Goal: Information Seeking & Learning: Learn about a topic

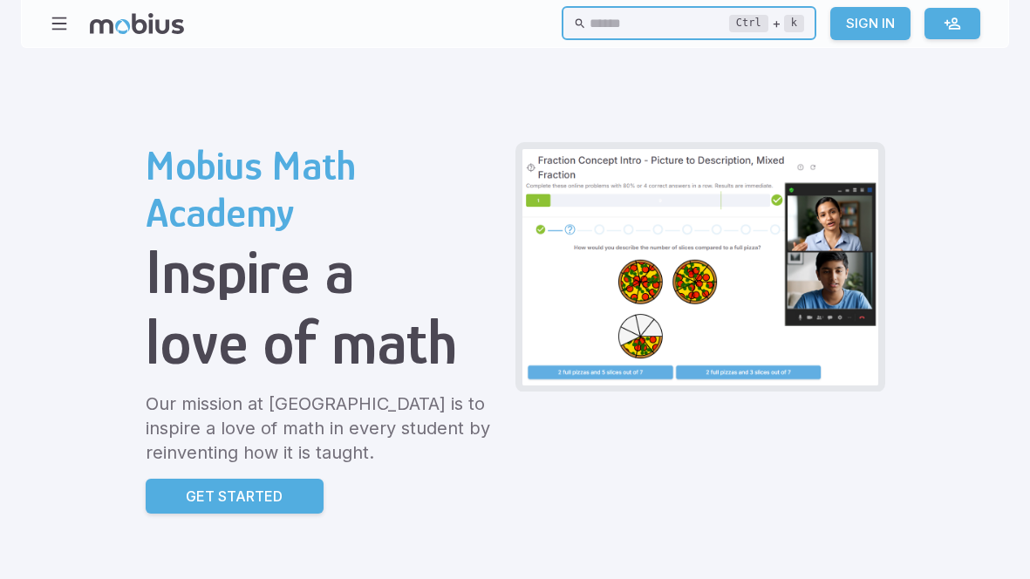
click at [598, 24] on input "text" at bounding box center [658, 24] width 139 height 34
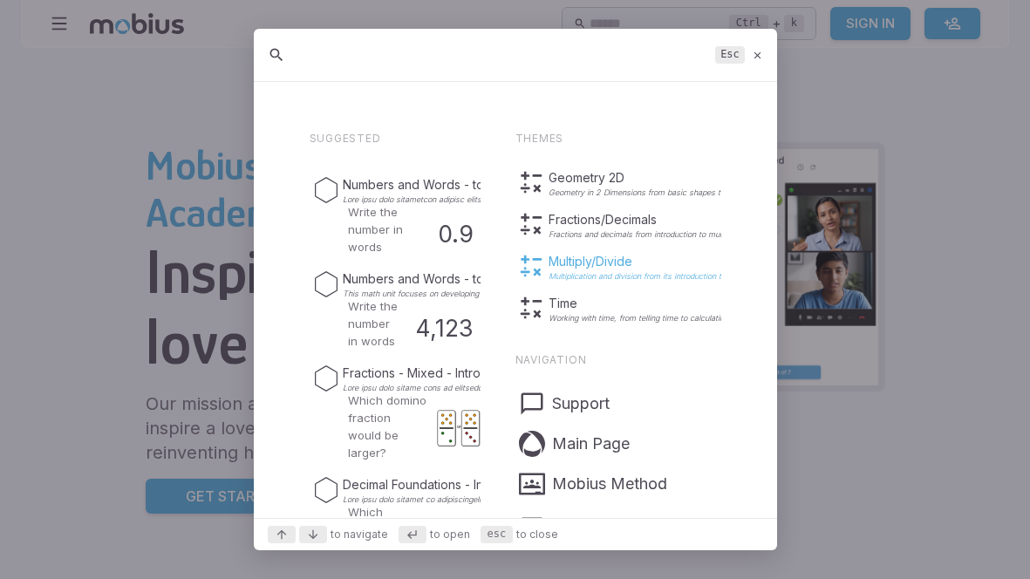
click at [586, 262] on p "Multiply/Divide" at bounding box center [663, 261] width 230 height 17
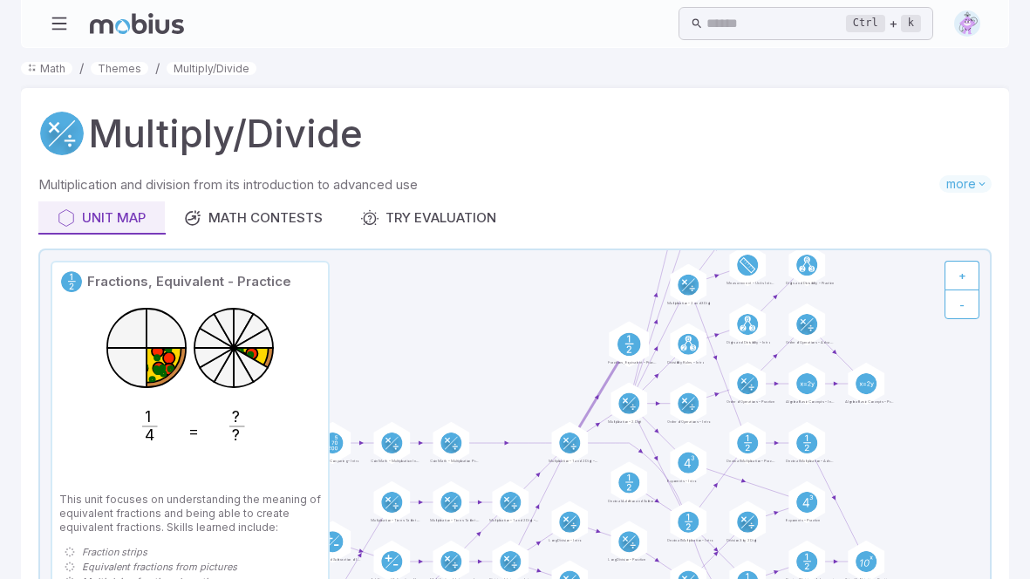
click at [626, 338] on circle at bounding box center [629, 344] width 24 height 24
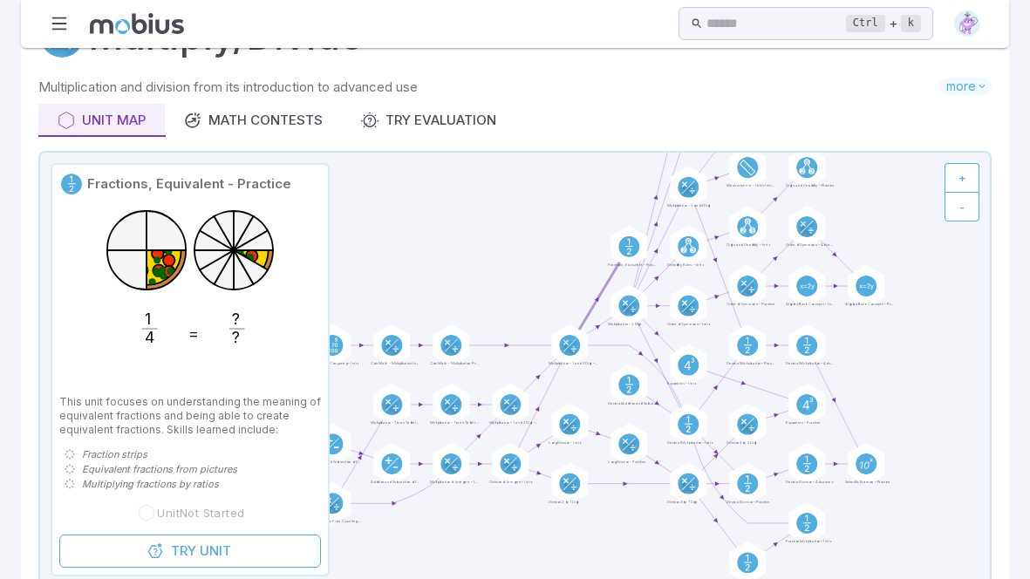
scroll to position [96, 0]
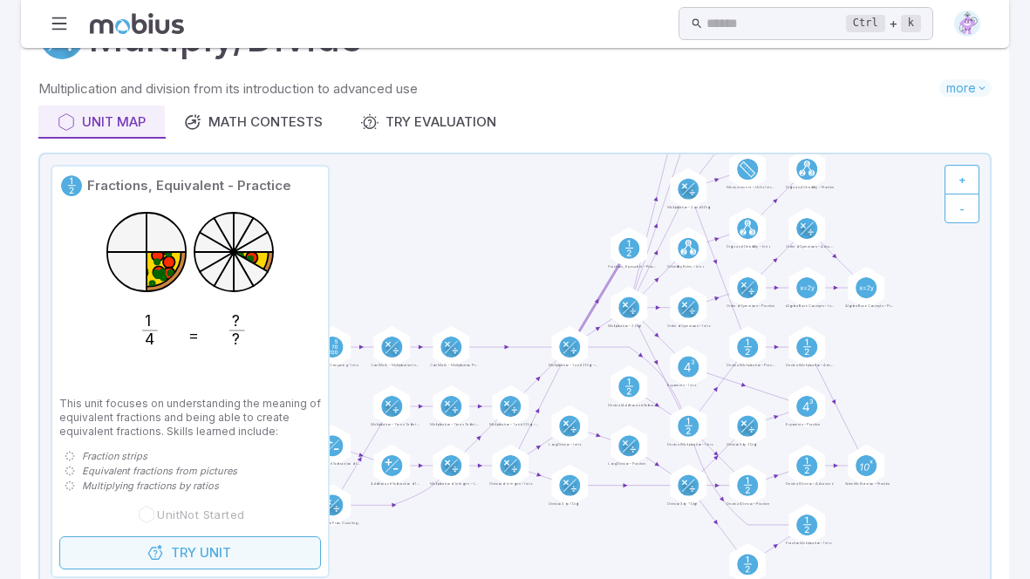
click at [204, 552] on span "Unit" at bounding box center [215, 552] width 31 height 19
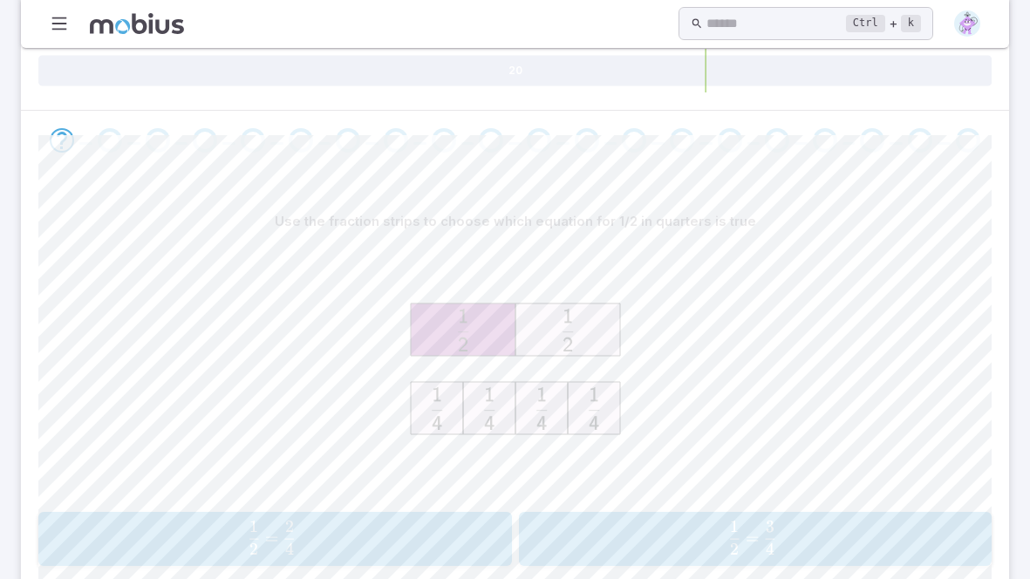
scroll to position [311, 0]
click at [465, 525] on span "2 1 ​ = 4 2 ​" at bounding box center [272, 536] width 414 height 35
